Goal: Task Accomplishment & Management: Complete application form

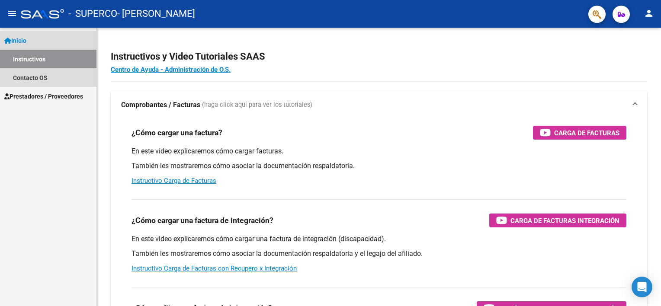
click at [42, 51] on link "Instructivos" at bounding box center [48, 59] width 96 height 19
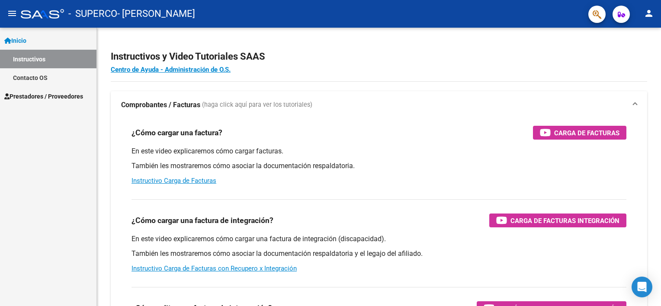
click at [45, 40] on link "Inicio" at bounding box center [48, 40] width 96 height 19
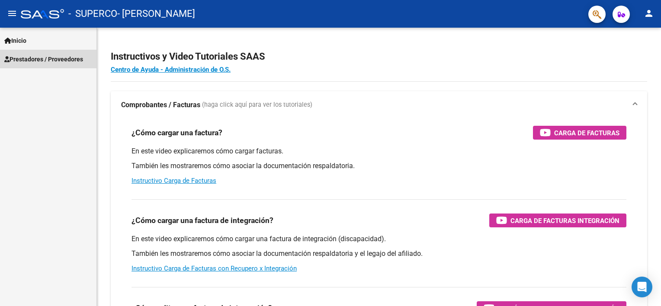
click at [36, 59] on span "Prestadores / Proveedores" at bounding box center [43, 60] width 79 height 10
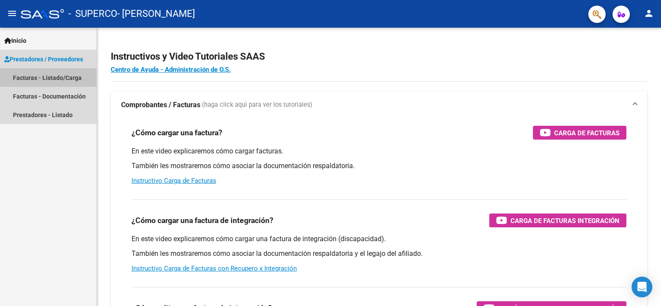
click at [35, 78] on link "Facturas - Listado/Carga" at bounding box center [48, 77] width 96 height 19
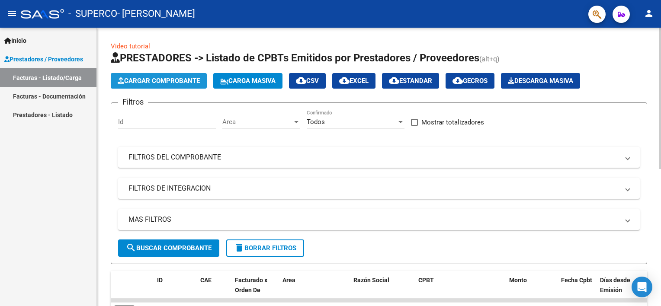
click at [184, 81] on span "Cargar Comprobante" at bounding box center [159, 81] width 82 height 8
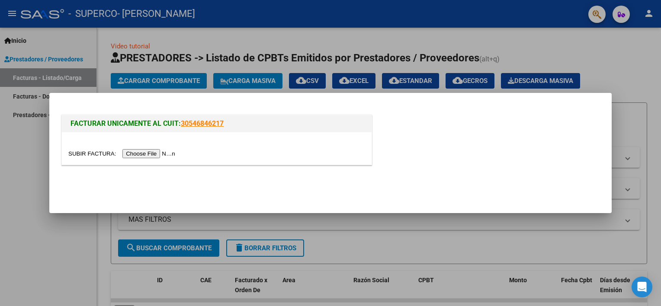
click at [139, 156] on input "file" at bounding box center [122, 153] width 109 height 9
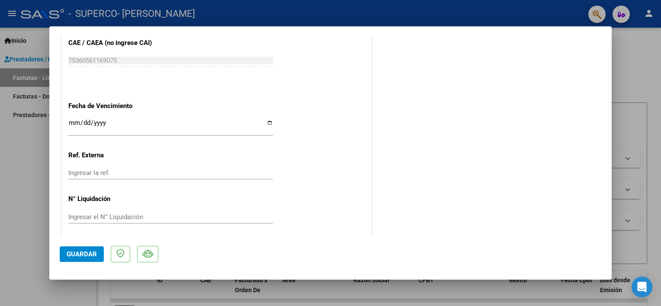
scroll to position [491, 0]
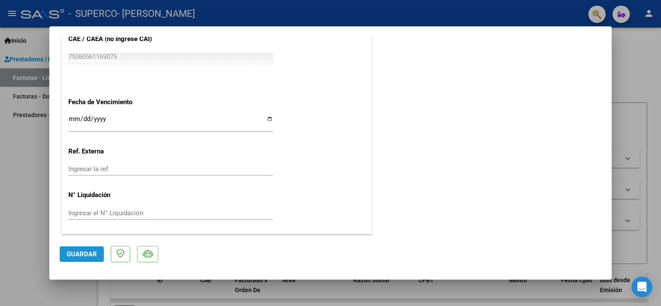
click at [83, 261] on button "Guardar" at bounding box center [82, 255] width 44 height 16
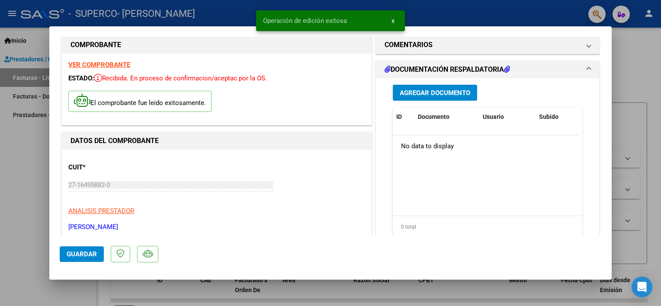
scroll to position [0, 0]
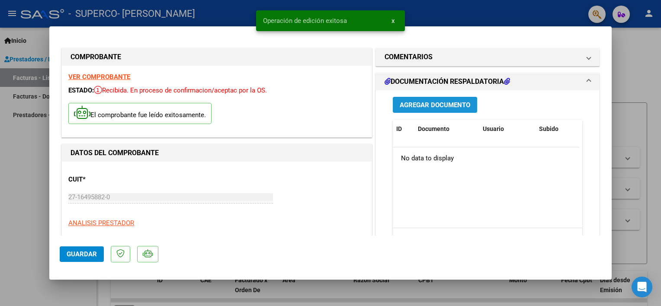
click at [450, 109] on button "Agregar Documento" at bounding box center [435, 105] width 84 height 16
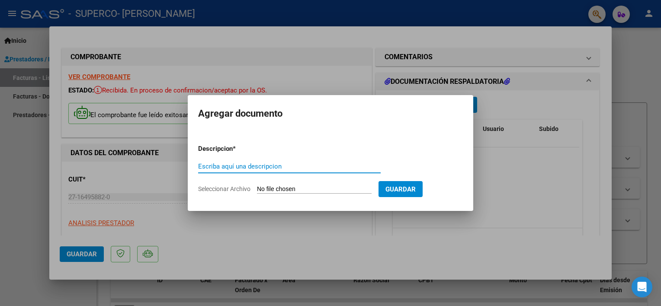
click at [315, 168] on input "Escriba aquí una descripcion" at bounding box center [289, 167] width 183 height 8
type input "PLANILLA DE ASISTENCIA AGOSTO 2025"
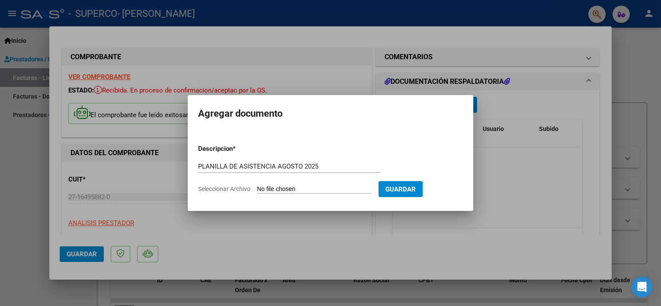
click at [234, 191] on span "Seleccionar Archivo" at bounding box center [224, 189] width 52 height 7
click at [257, 191] on input "Seleccionar Archivo" at bounding box center [314, 190] width 115 height 8
type input "C:\fakepath\PLANILLA [DATE]_signed.pdf"
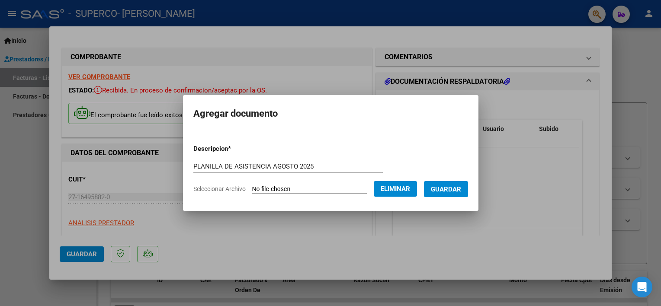
click at [439, 189] on span "Guardar" at bounding box center [446, 190] width 30 height 8
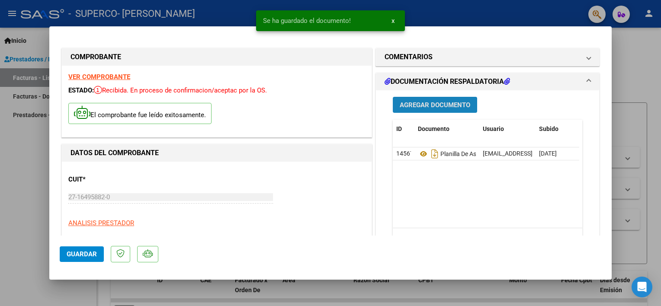
click at [452, 108] on span "Agregar Documento" at bounding box center [435, 105] width 71 height 8
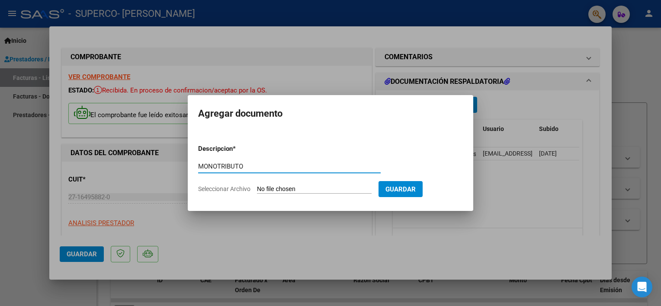
type input "MONOTRIBUTO"
click at [240, 190] on span "Seleccionar Archivo" at bounding box center [224, 189] width 52 height 7
click at [257, 190] on input "Seleccionar Archivo" at bounding box center [314, 190] width 115 height 8
type input "C:\fakepath\Formulario de Impresión de Constancia de Monotributo.pdf"
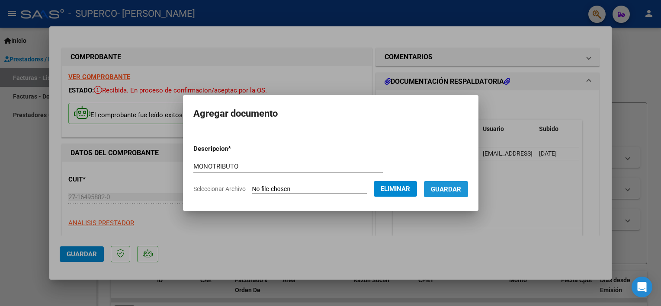
click at [454, 187] on span "Guardar" at bounding box center [446, 190] width 30 height 8
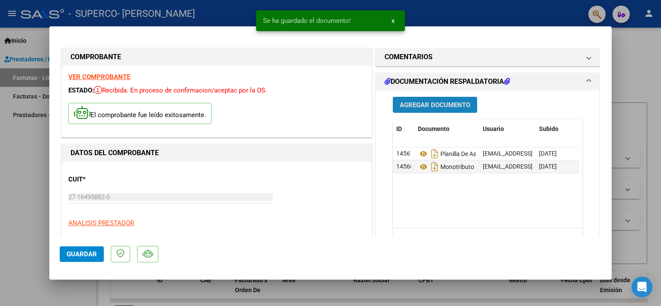
click at [435, 103] on span "Agregar Documento" at bounding box center [435, 105] width 71 height 8
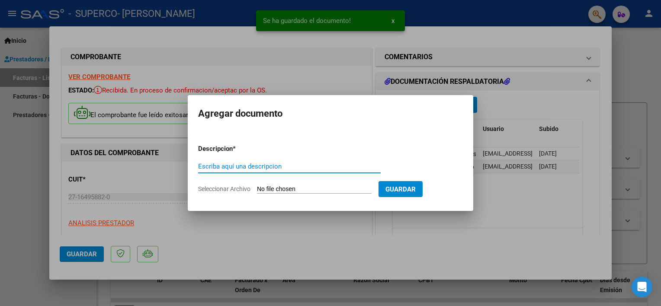
click at [269, 168] on input "Escriba aquí una descripcion" at bounding box center [289, 167] width 183 height 8
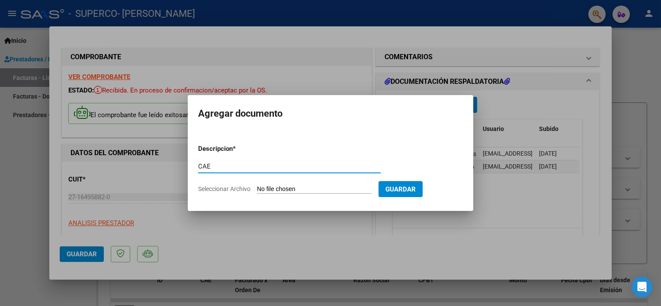
type input "CAE"
click at [244, 189] on span "Seleccionar Archivo" at bounding box center [224, 189] width 52 height 7
click at [257, 189] on input "Seleccionar Archivo" at bounding box center [314, 190] width 115 height 8
type input "C:\fakepath\Constatación de Comprobantes _ AFIP.pdf"
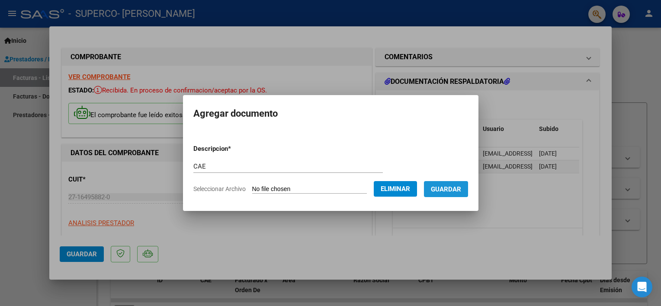
click at [457, 192] on span "Guardar" at bounding box center [446, 190] width 30 height 8
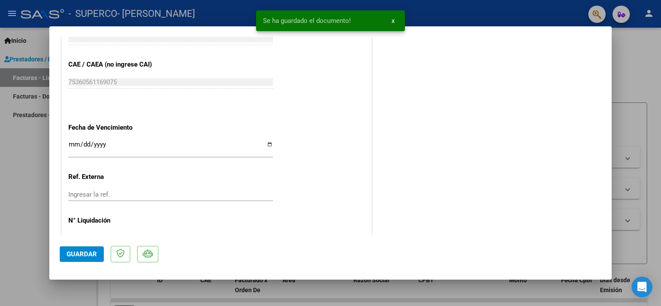
scroll to position [491, 0]
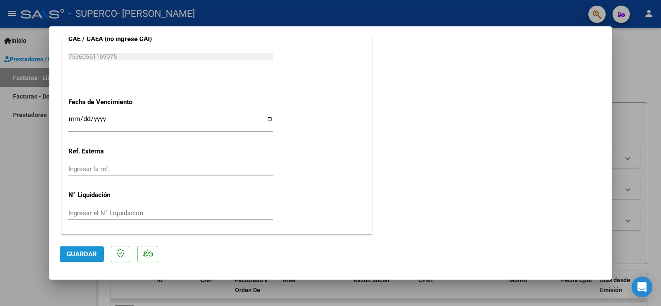
click at [74, 255] on span "Guardar" at bounding box center [82, 254] width 30 height 8
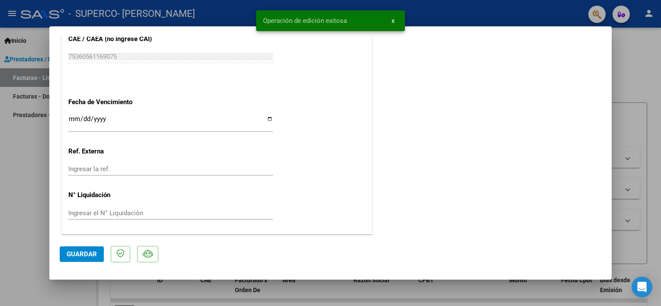
click at [656, 62] on div at bounding box center [330, 153] width 661 height 306
type input "$ 0,00"
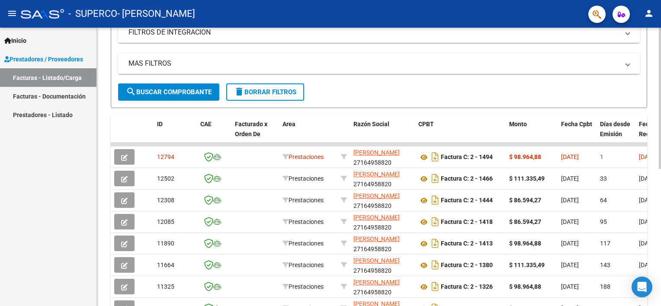
scroll to position [157, 0]
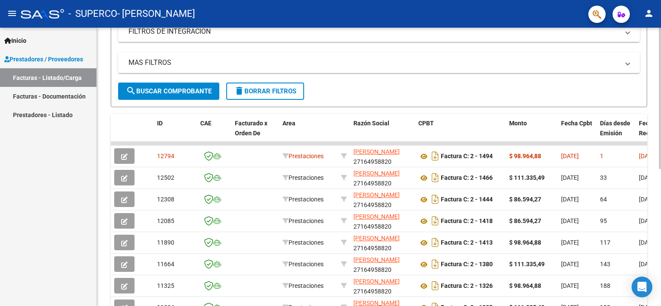
click at [654, 113] on div "Video tutorial PRESTADORES -> Listado de CPBTs Emitidos por Prestadores / Prove…" at bounding box center [380, 143] width 566 height 544
